Goal: Task Accomplishment & Management: Manage account settings

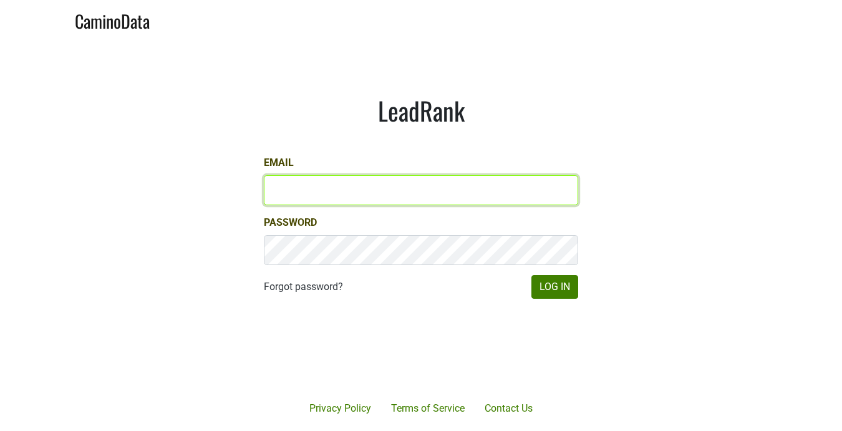
click at [451, 186] on input "Email" at bounding box center [421, 190] width 314 height 30
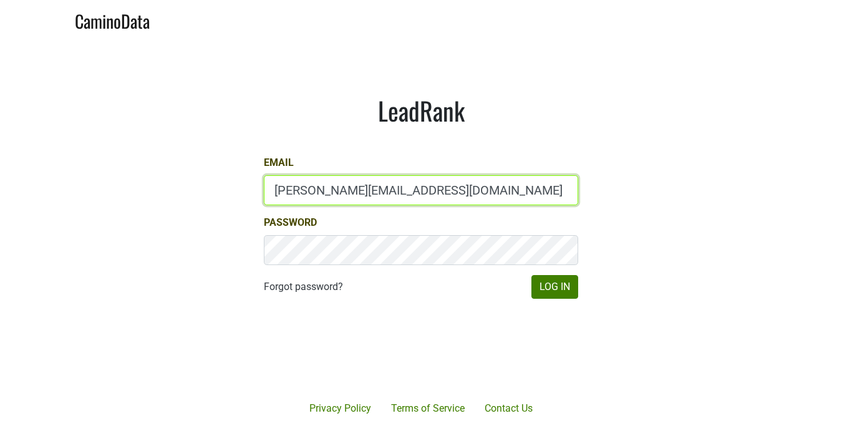
type input "[PERSON_NAME][EMAIL_ADDRESS][DOMAIN_NAME]"
click at [451, 186] on input "chad@ashesdiamonds.com" at bounding box center [421, 190] width 314 height 30
click at [531, 275] on button "Log In" at bounding box center [554, 287] width 47 height 24
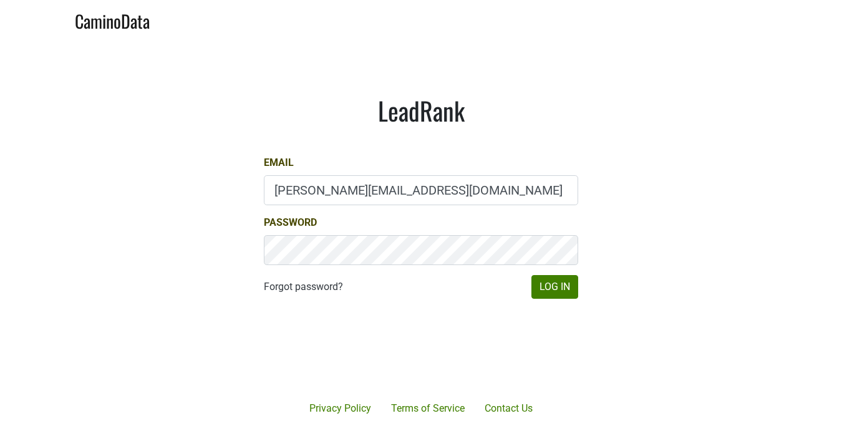
click at [467, 145] on div "LeadRank Email chad@ashesdiamonds.com Password Forgot password? Log In" at bounding box center [421, 196] width 374 height 263
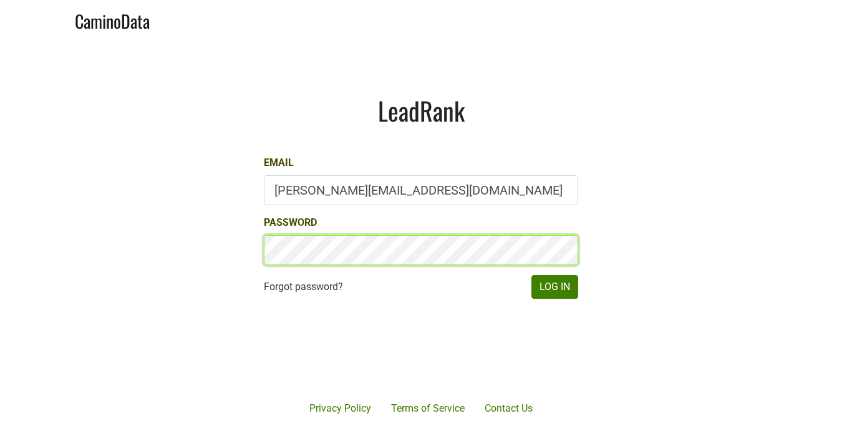
click at [531, 275] on button "Log In" at bounding box center [554, 287] width 47 height 24
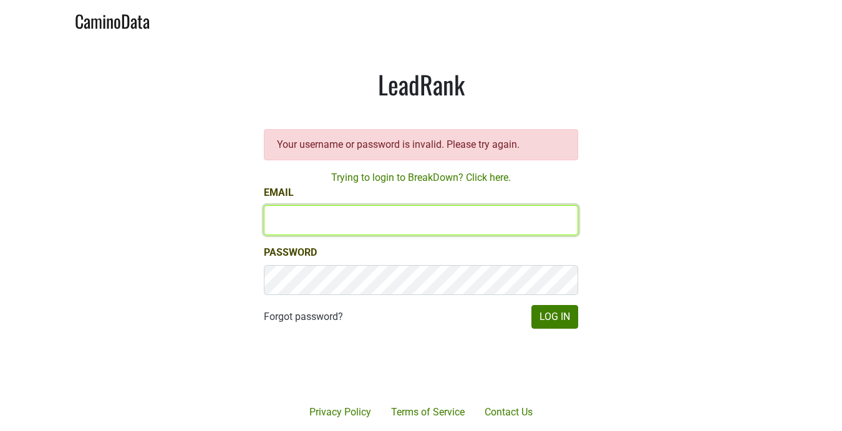
click at [391, 224] on input "Email" at bounding box center [421, 220] width 314 height 30
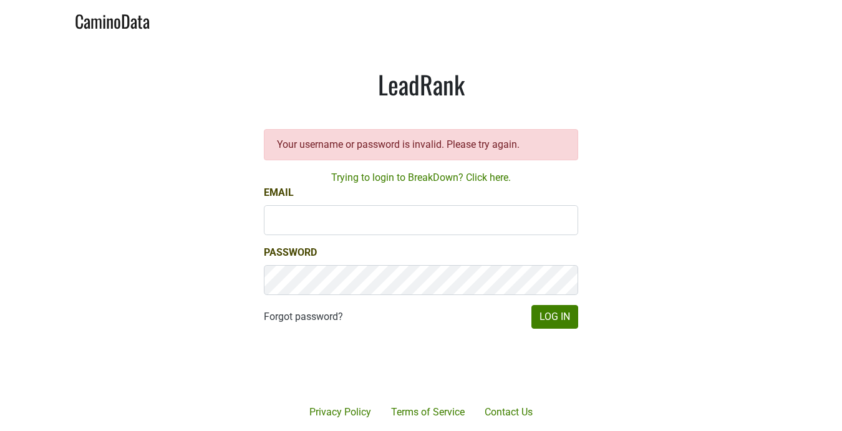
click at [450, 170] on div "LeadRank Your username or password is invalid. Please try again. Trying to logi…" at bounding box center [421, 198] width 374 height 319
click at [447, 174] on link "Trying to login to BreakDown? Click here." at bounding box center [421, 178] width 180 height 12
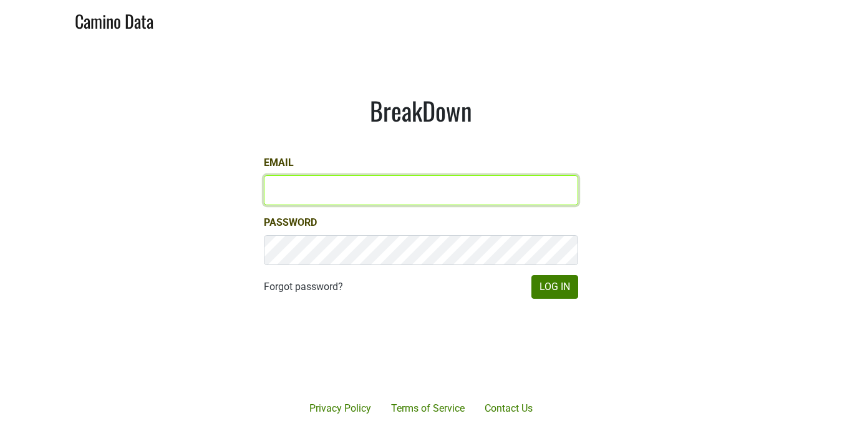
click at [331, 190] on input "Email" at bounding box center [421, 190] width 314 height 30
type input "[PERSON_NAME][EMAIL_ADDRESS][DOMAIN_NAME]"
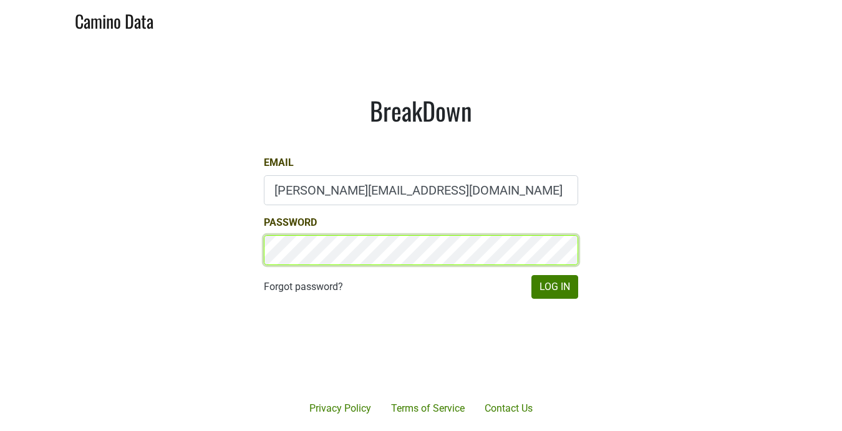
click at [531, 275] on button "Log In" at bounding box center [554, 287] width 47 height 24
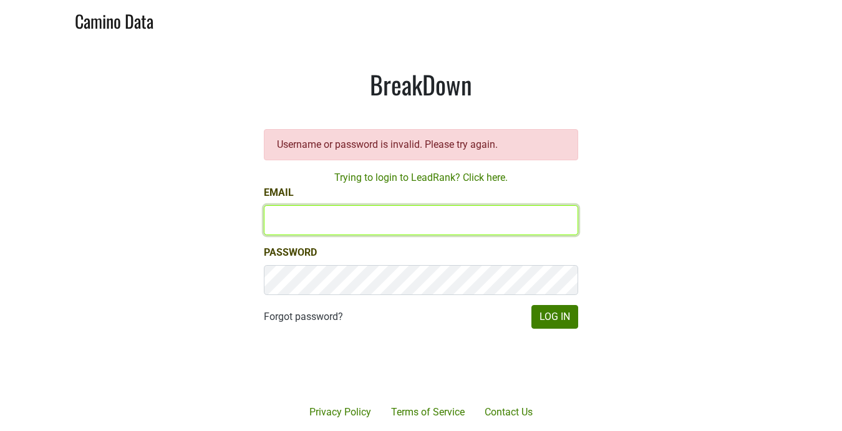
click at [349, 219] on input "Email" at bounding box center [421, 220] width 314 height 30
type input "[PERSON_NAME][EMAIL_ADDRESS][DOMAIN_NAME]"
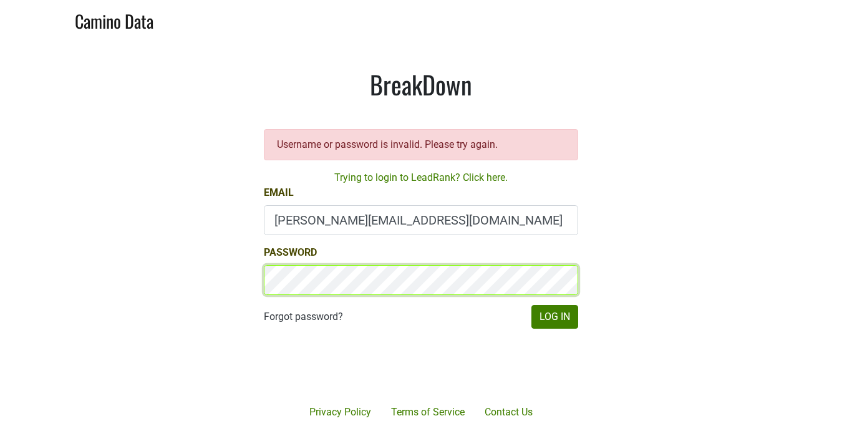
click at [531, 305] on button "Log In" at bounding box center [554, 317] width 47 height 24
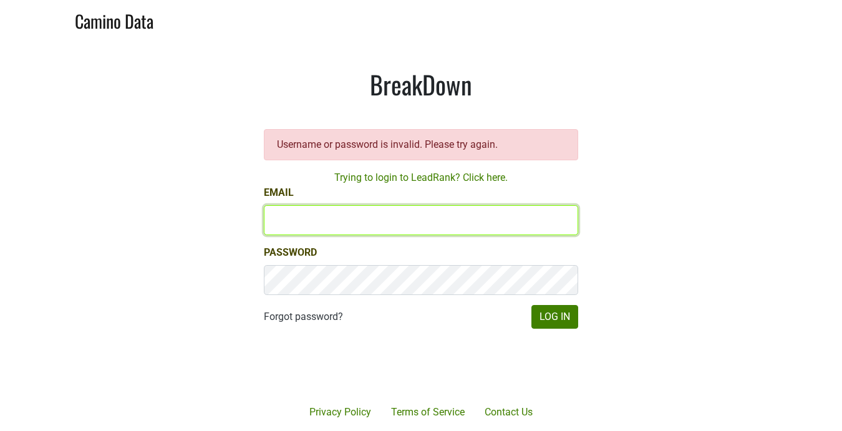
click at [422, 231] on input "Email" at bounding box center [421, 220] width 314 height 30
type input "[PERSON_NAME][EMAIL_ADDRESS][DOMAIN_NAME]"
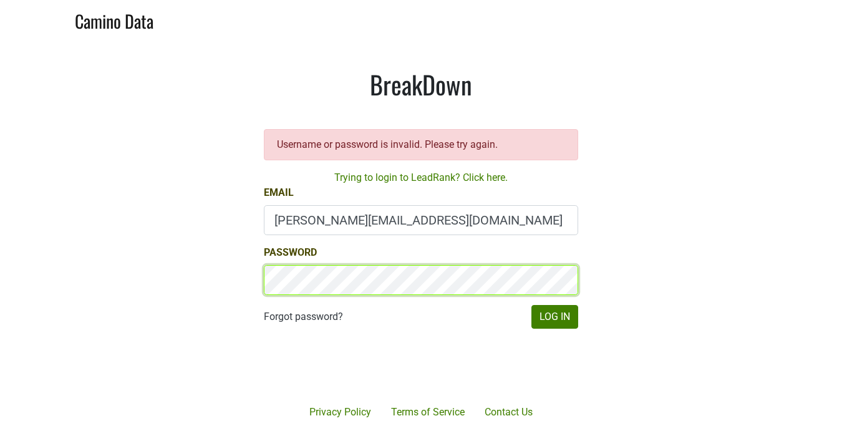
click at [531, 305] on button "Log In" at bounding box center [554, 317] width 47 height 24
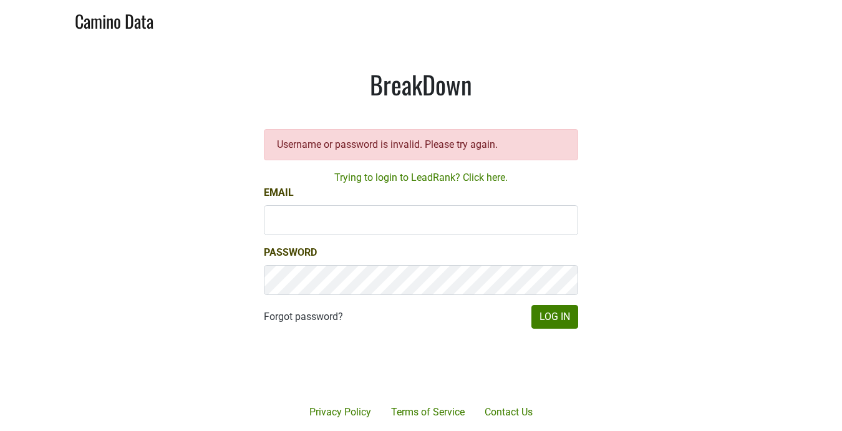
click at [386, 245] on div "Password" at bounding box center [421, 270] width 314 height 50
click at [305, 314] on link "Forgot password?" at bounding box center [303, 316] width 79 height 15
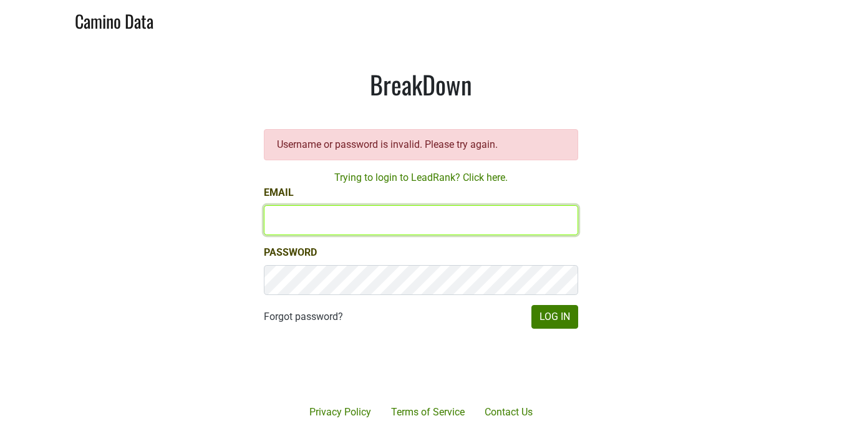
click at [302, 223] on input "Email" at bounding box center [421, 220] width 314 height 30
type input "[PERSON_NAME][EMAIL_ADDRESS][DOMAIN_NAME]"
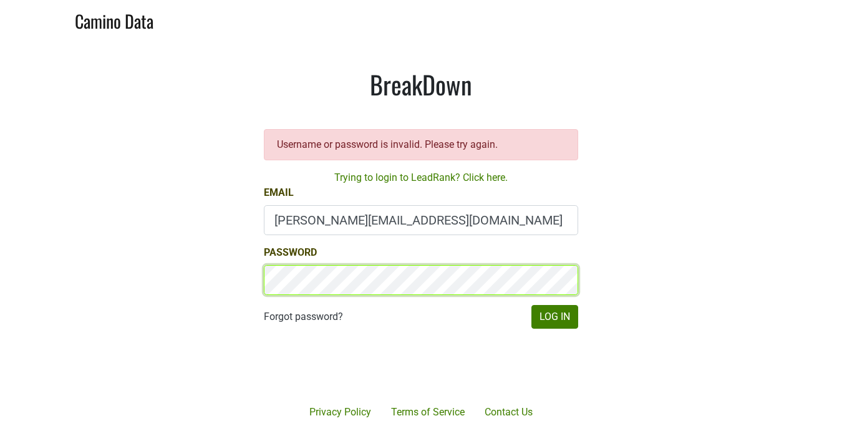
click at [531, 305] on button "Log In" at bounding box center [554, 317] width 47 height 24
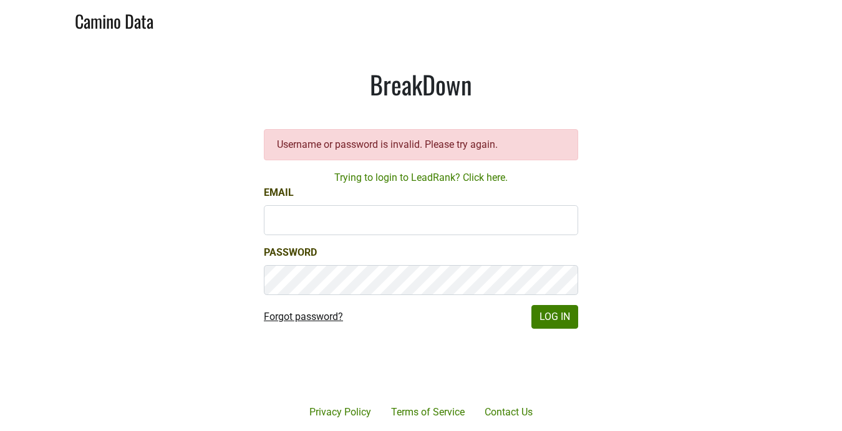
click at [322, 319] on link "Forgot password?" at bounding box center [303, 316] width 79 height 15
click at [280, 319] on link "Forgot password?" at bounding box center [303, 316] width 79 height 15
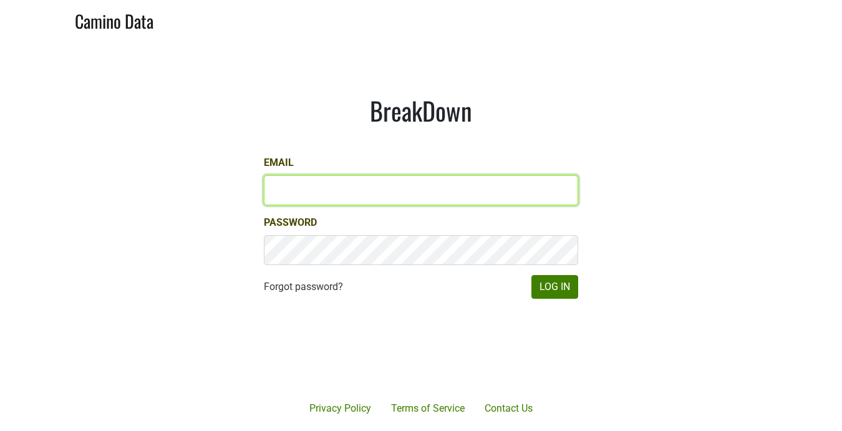
click at [341, 194] on input "Email" at bounding box center [421, 190] width 314 height 30
type input "[PERSON_NAME][EMAIL_ADDRESS][DOMAIN_NAME]"
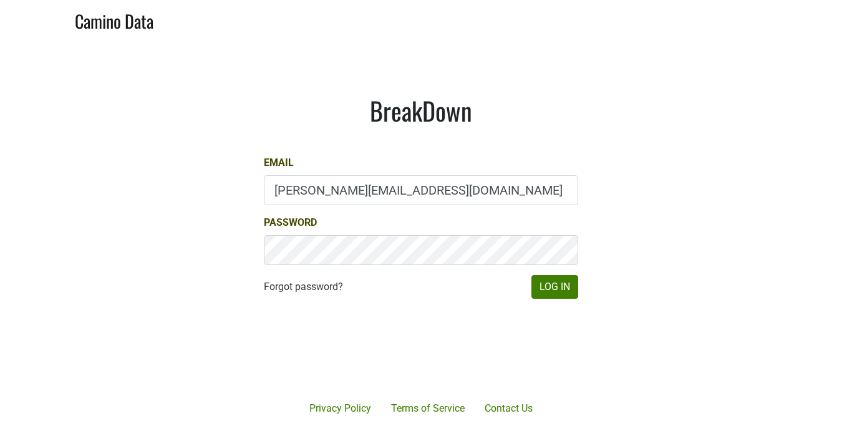
click at [186, 339] on main "BreakDown Email [PERSON_NAME][EMAIL_ADDRESS][DOMAIN_NAME] Password Forgot passw…" at bounding box center [421, 197] width 842 height 316
click at [0, 0] on body "Camino Data [GEOGRAPHIC_DATA] Email [PERSON_NAME][EMAIL_ADDRESS][DOMAIN_NAME] P…" at bounding box center [421, 215] width 842 height 431
